Goal: Transaction & Acquisition: Obtain resource

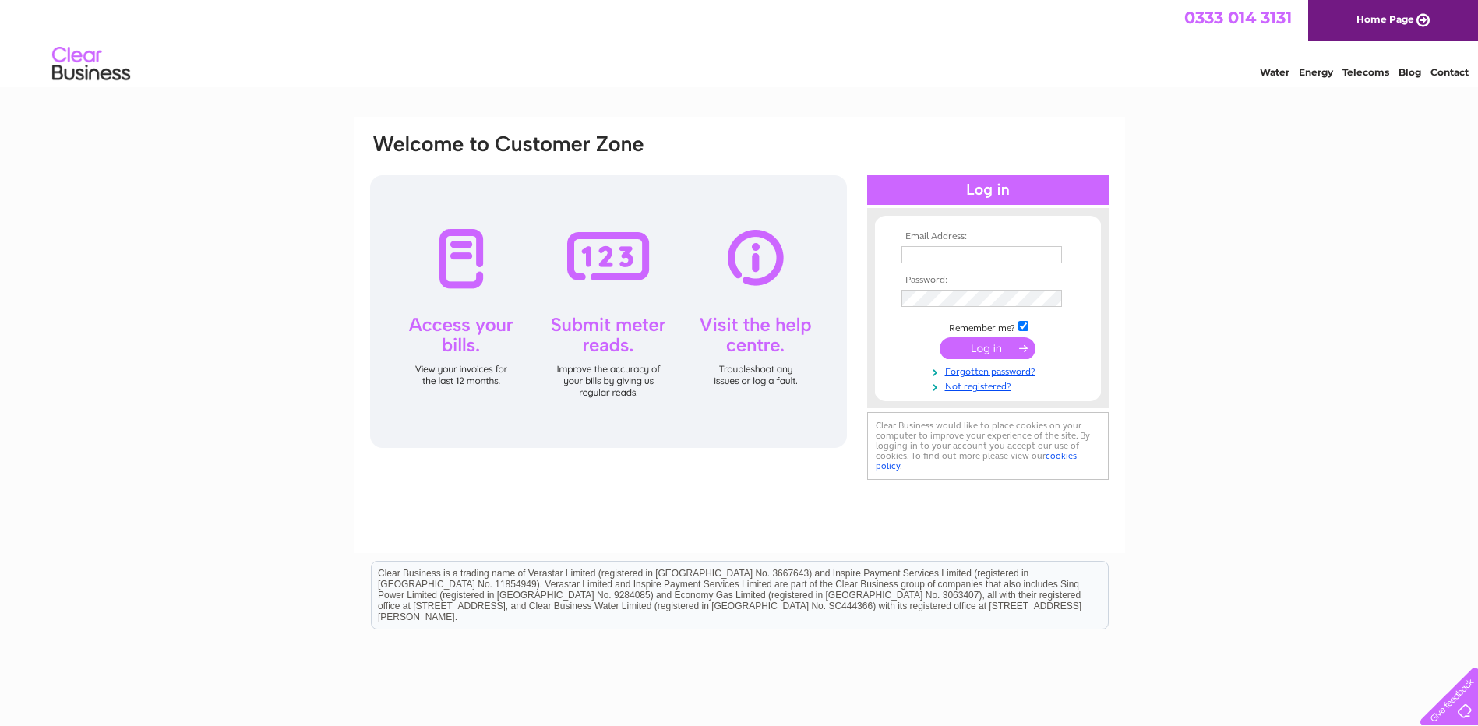
click at [936, 245] on td at bounding box center [988, 254] width 181 height 25
click at [934, 259] on input "text" at bounding box center [982, 254] width 161 height 17
type input "manager@accauseway.org"
click at [940, 339] on input "submit" at bounding box center [988, 350] width 96 height 22
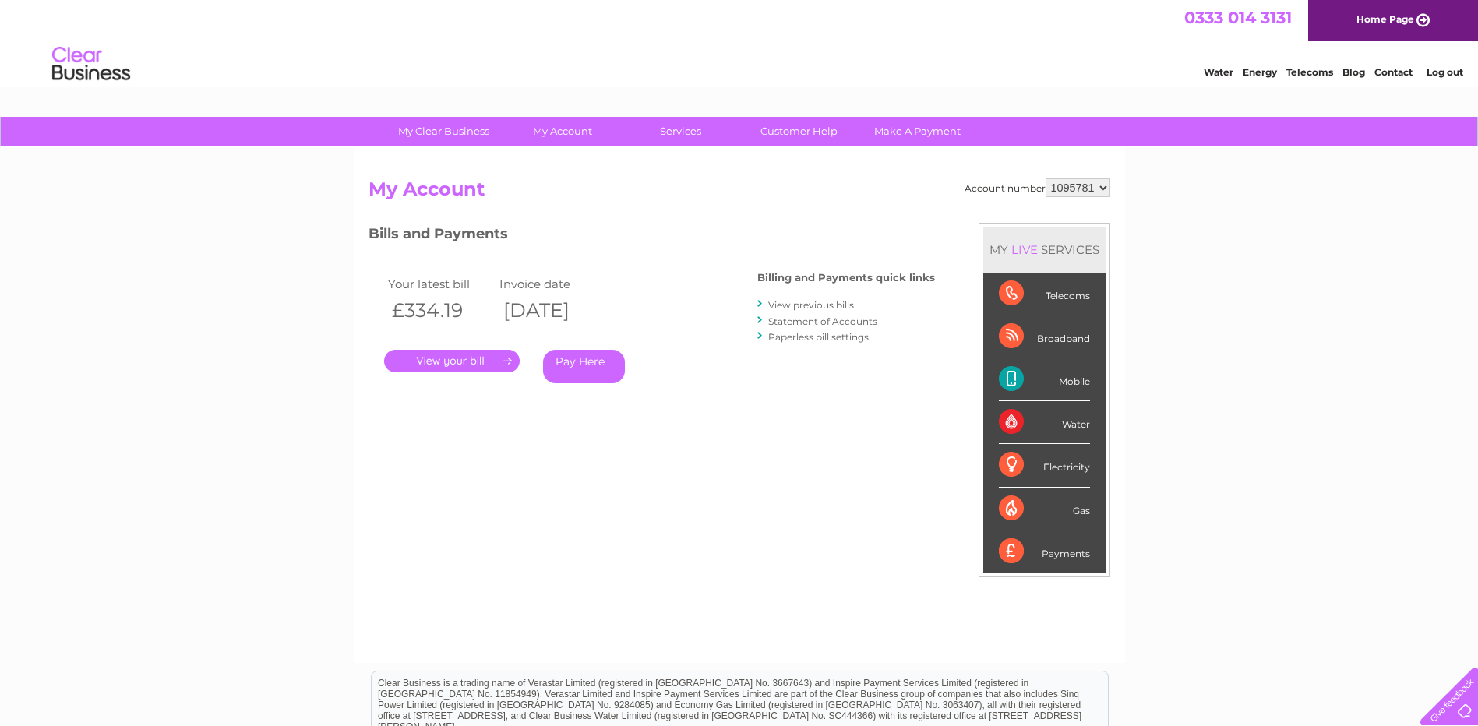
click at [834, 305] on link "View previous bills" at bounding box center [811, 305] width 86 height 12
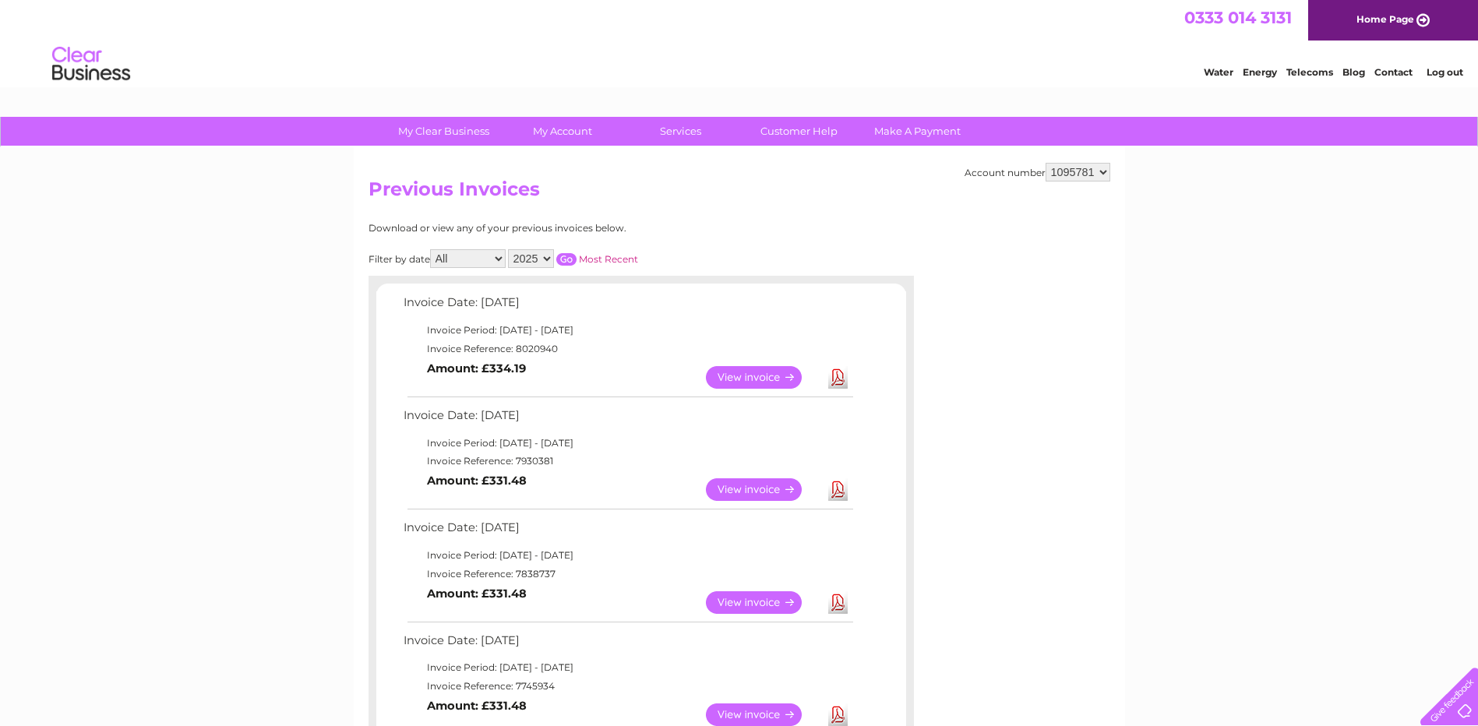
scroll to position [78, 0]
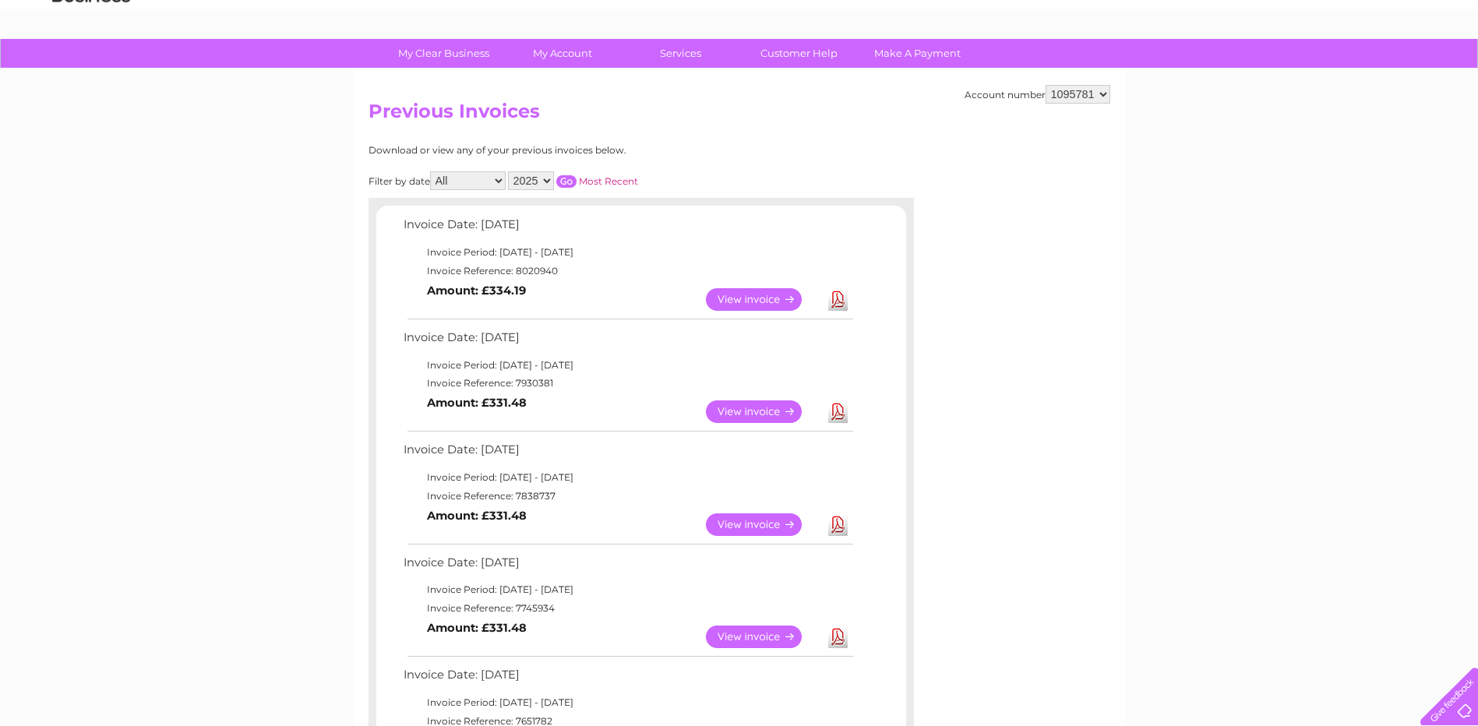
click at [774, 411] on link "View" at bounding box center [763, 412] width 115 height 23
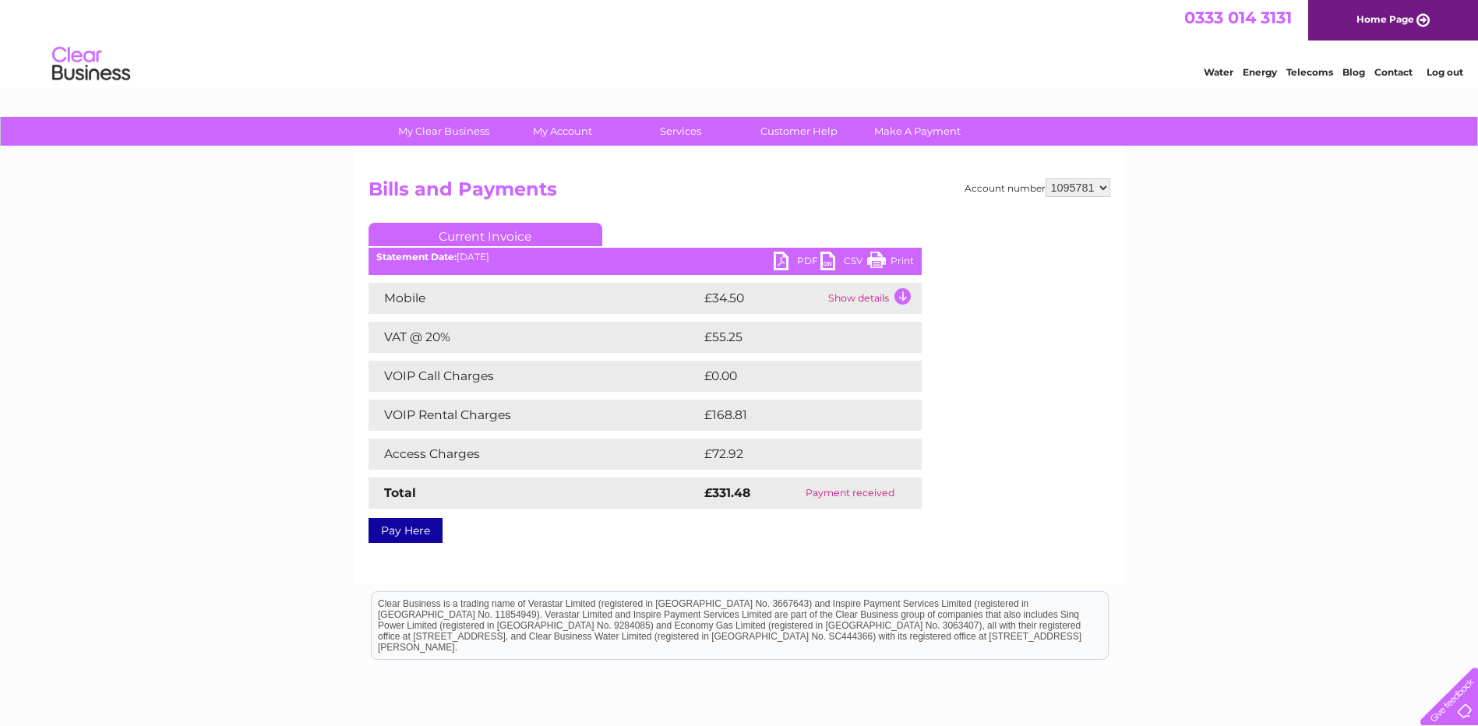
click at [803, 259] on link "PDF" at bounding box center [797, 263] width 47 height 23
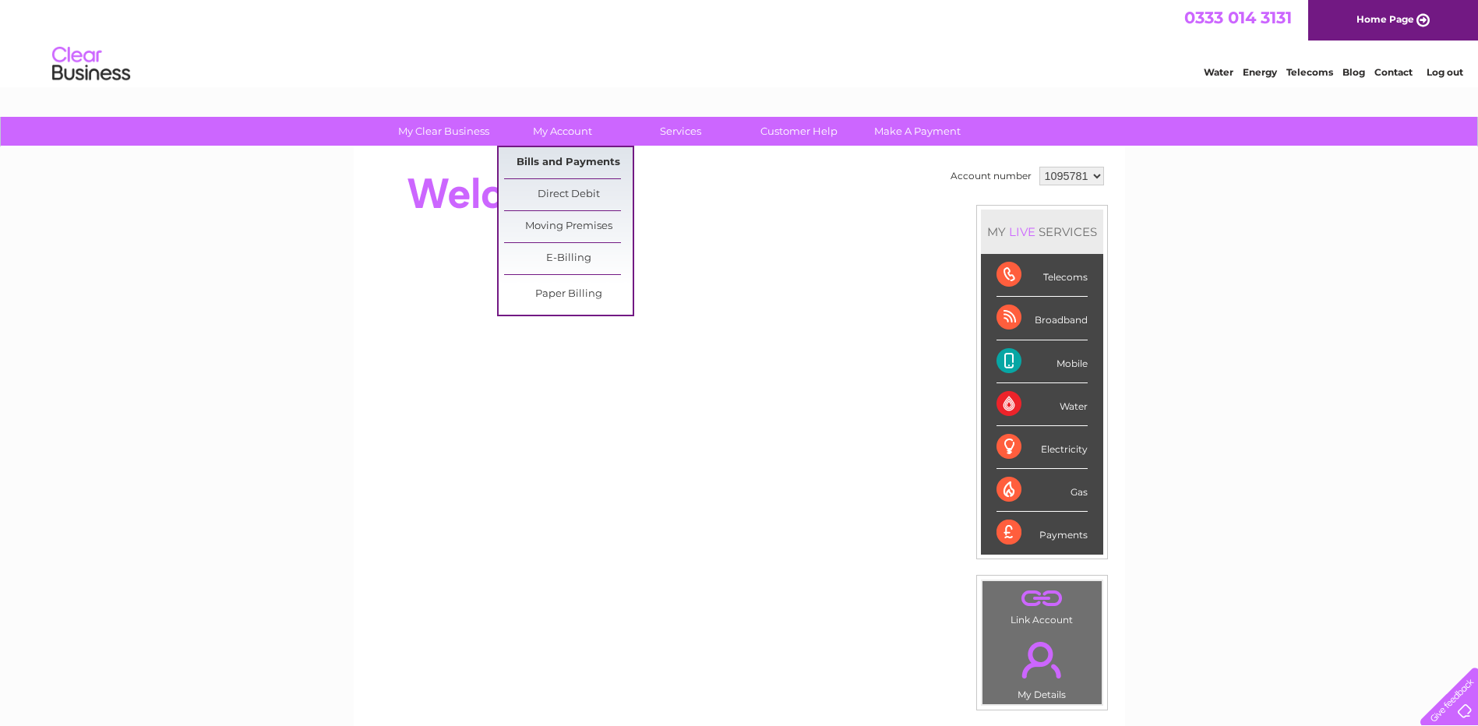
click at [559, 157] on link "Bills and Payments" at bounding box center [568, 162] width 129 height 31
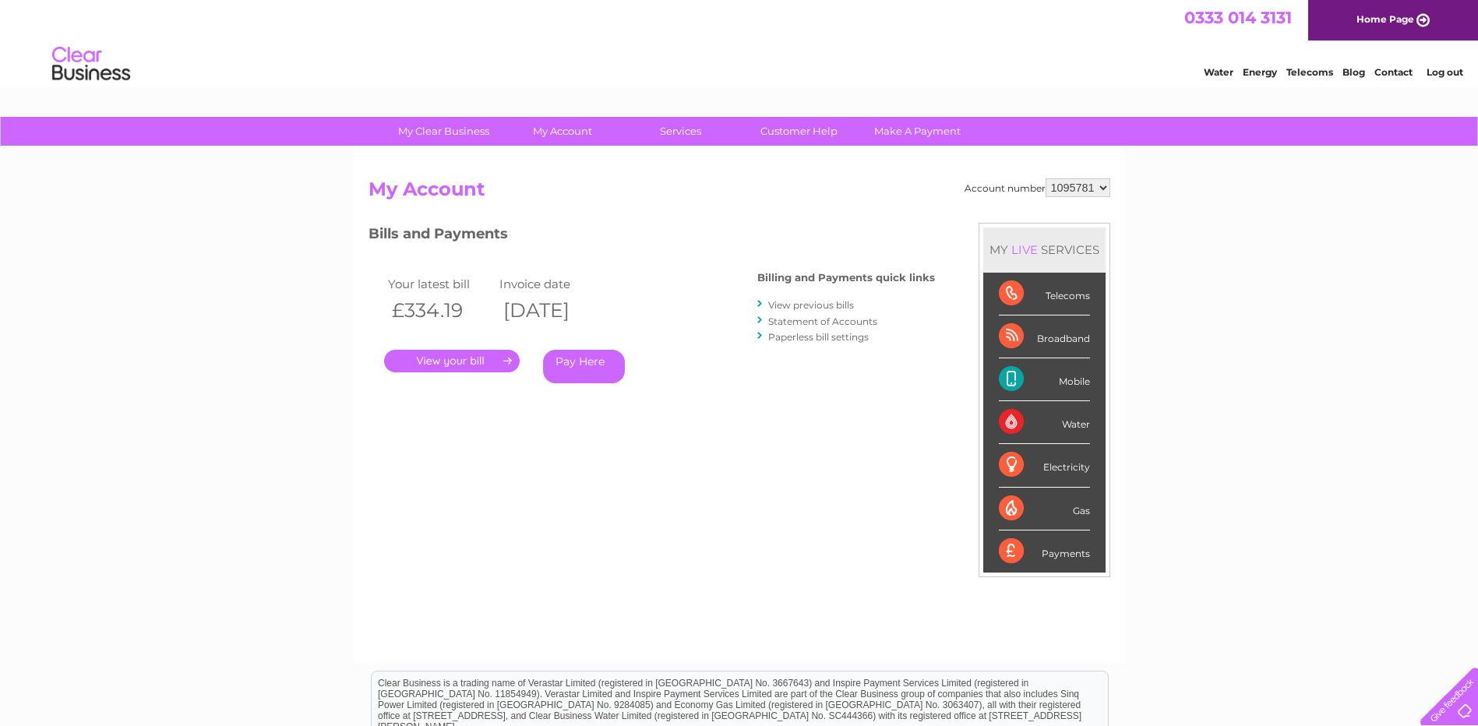
click at [482, 361] on link "." at bounding box center [452, 361] width 136 height 23
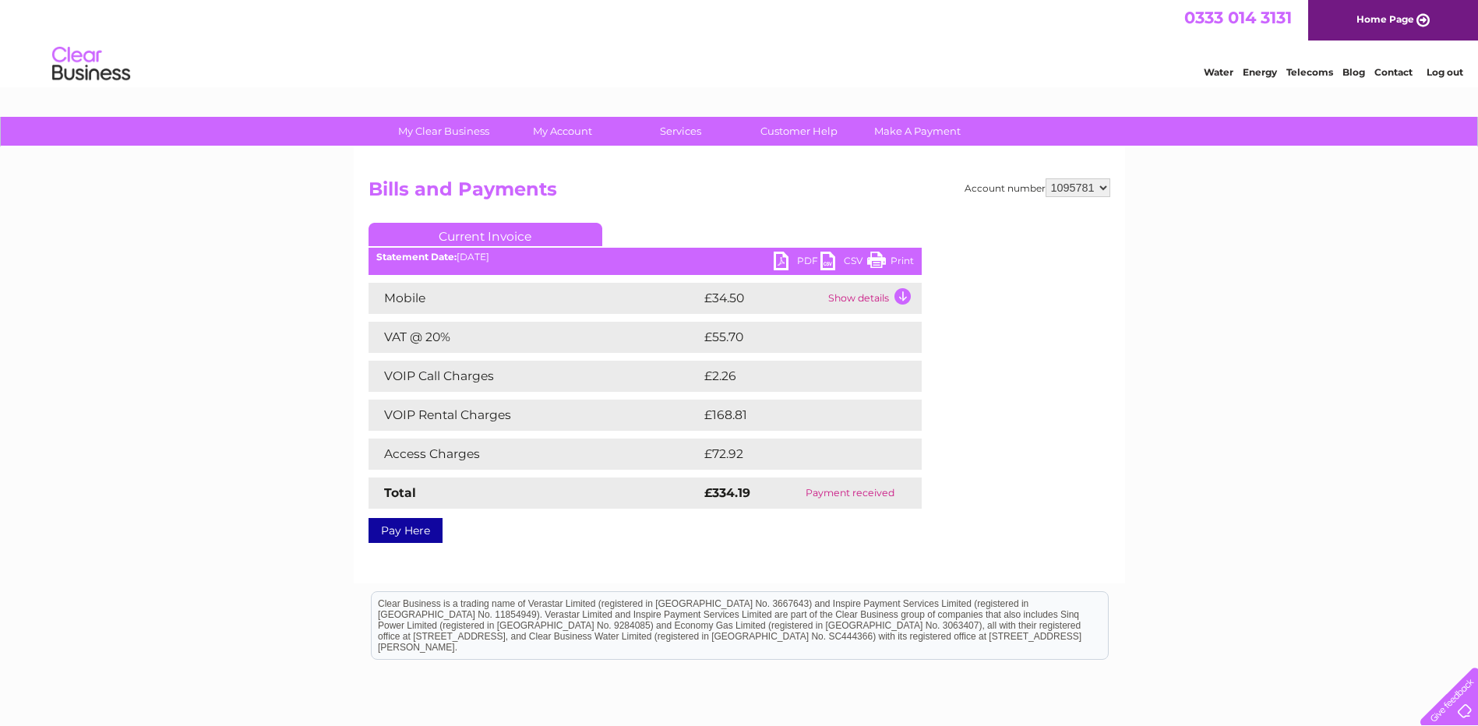
click at [799, 259] on link "PDF" at bounding box center [797, 263] width 47 height 23
